Goal: Communication & Community: Share content

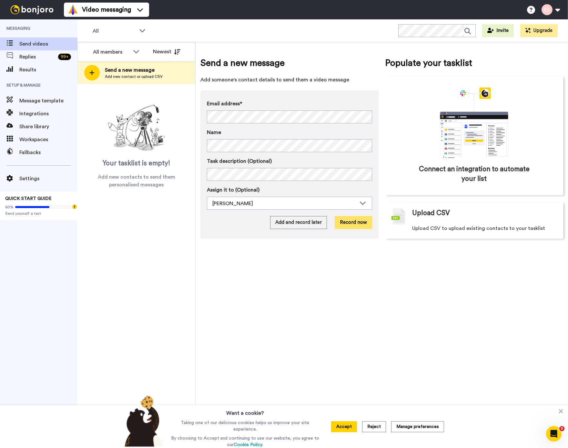
click at [350, 224] on button "Record now" at bounding box center [353, 222] width 37 height 13
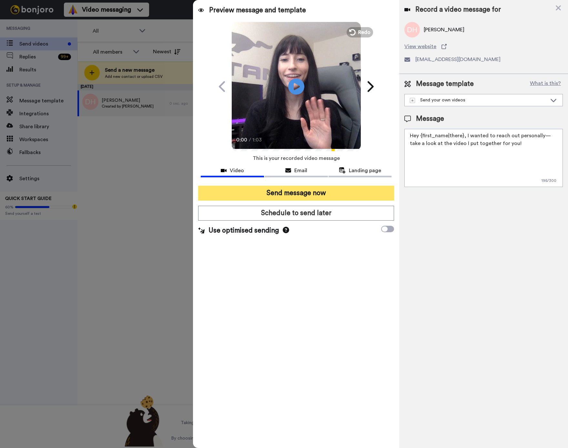
click at [332, 196] on button "Send message now" at bounding box center [296, 193] width 196 height 15
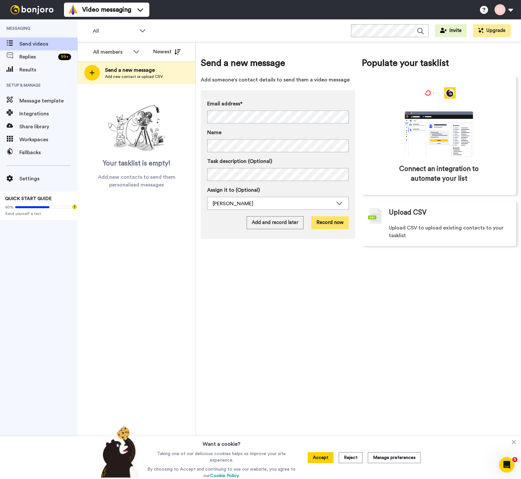
click at [337, 223] on button "Record now" at bounding box center [329, 222] width 37 height 13
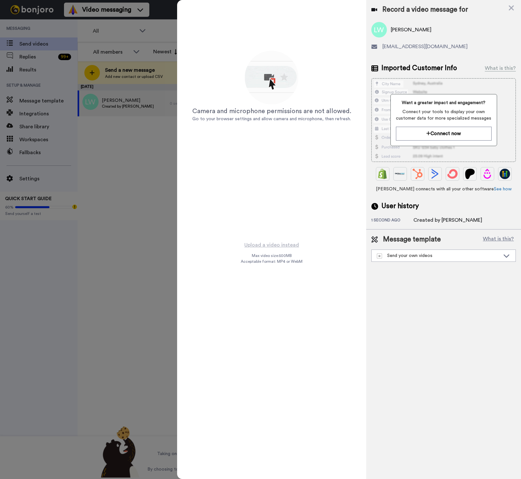
drag, startPoint x: 310, startPoint y: 210, endPoint x: 282, endPoint y: 249, distance: 48.8
click at [310, 210] on div "Camera and microphone permissions are not allowed. Go to your browser settings …" at bounding box center [271, 120] width 189 height 241
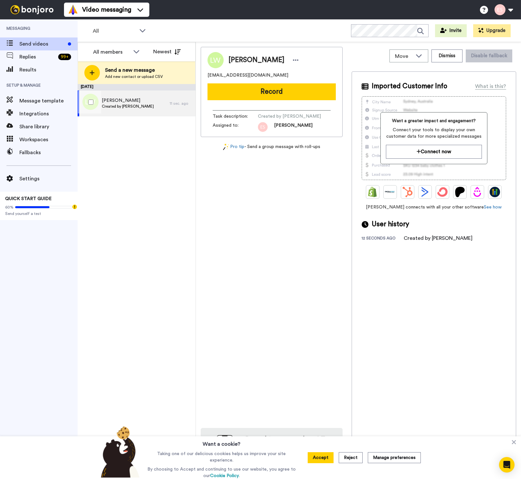
click at [132, 99] on span "[PERSON_NAME]" at bounding box center [128, 100] width 52 height 6
click at [221, 94] on button "Record" at bounding box center [271, 91] width 128 height 17
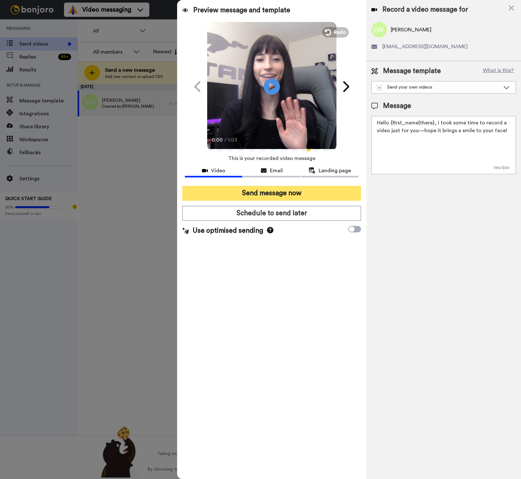
click at [250, 195] on button "Send message now" at bounding box center [271, 193] width 179 height 15
